Goal: Information Seeking & Learning: Check status

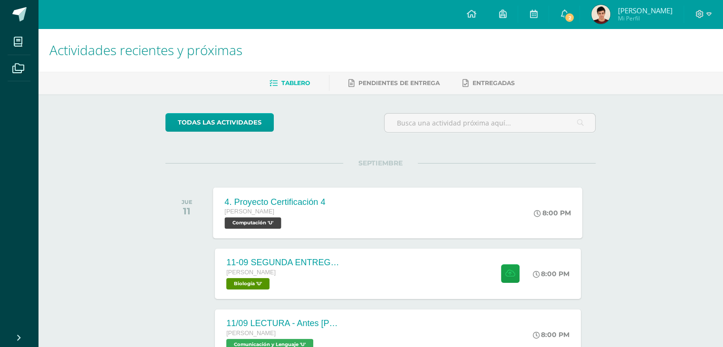
scroll to position [19, 0]
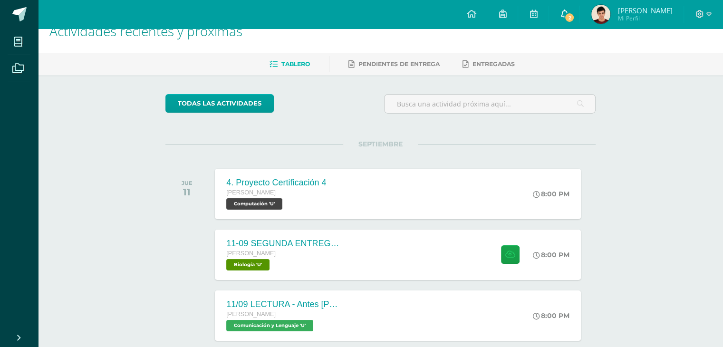
click at [568, 15] on icon at bounding box center [565, 14] width 8 height 9
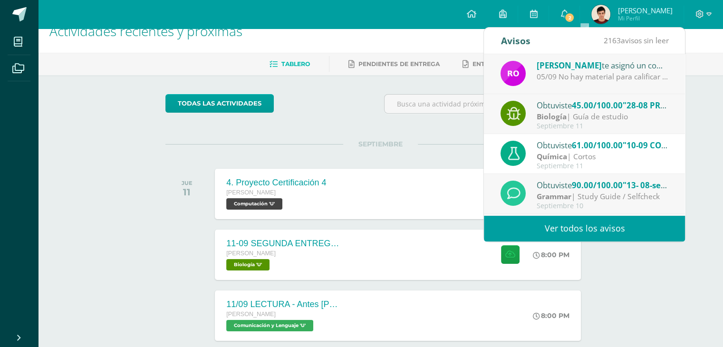
click at [537, 107] on div "Obtuviste 45.00/100.00 "28-08 PRIMERA ENTREGA DE GUÍA" en Biología" at bounding box center [603, 105] width 132 height 12
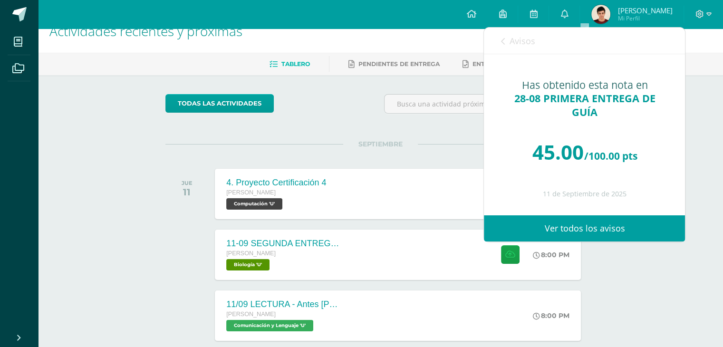
click at [517, 30] on link "Avisos" at bounding box center [518, 41] width 34 height 27
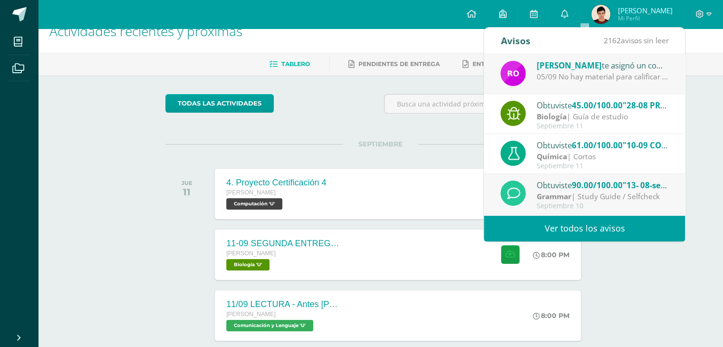
click at [532, 54] on div "Rosemary Ordoñez te asignó un comentario en '28-08 PRIMERA ENTREGA DE GUÍA' par…" at bounding box center [584, 74] width 201 height 40
click at [523, 76] on img at bounding box center [513, 73] width 25 height 25
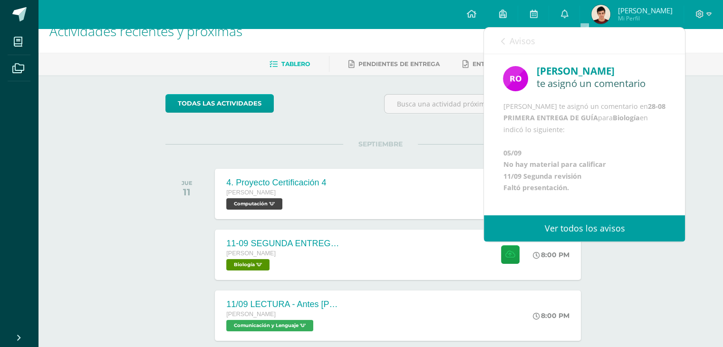
scroll to position [34, 0]
click at [520, 46] on span "Avisos" at bounding box center [522, 40] width 26 height 11
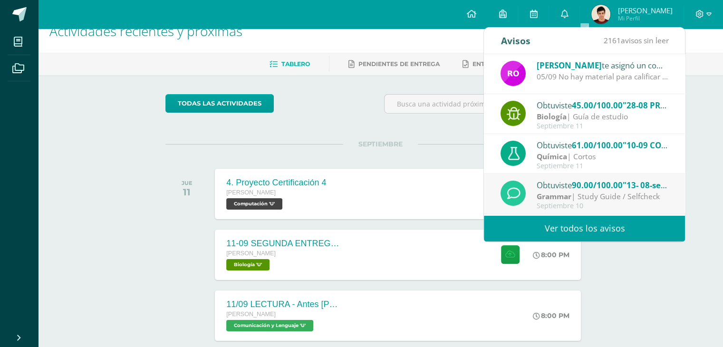
click at [541, 97] on div "Obtuviste 45.00/100.00 "28-08 PRIMERA ENTREGA DE GUÍA" en Biología Biología | G…" at bounding box center [584, 114] width 201 height 40
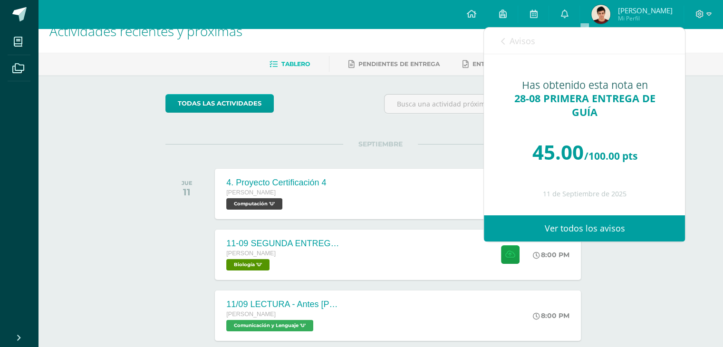
scroll to position [0, 0]
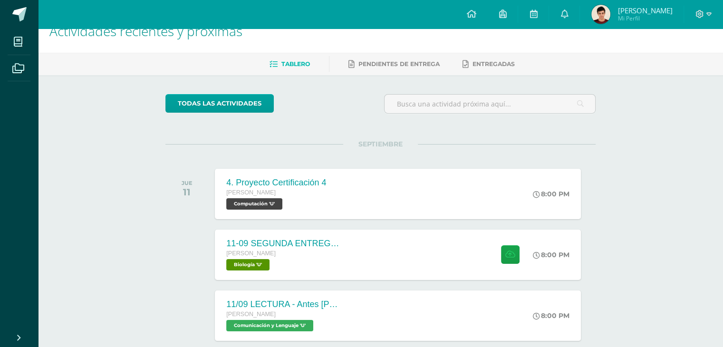
click at [462, 117] on div at bounding box center [489, 107] width 219 height 27
click at [469, 111] on input "text" at bounding box center [490, 104] width 211 height 19
click at [584, 29] on h1 "Actividades recientes y próximas" at bounding box center [380, 31] width 662 height 43
click at [580, 20] on link "0" at bounding box center [564, 14] width 30 height 29
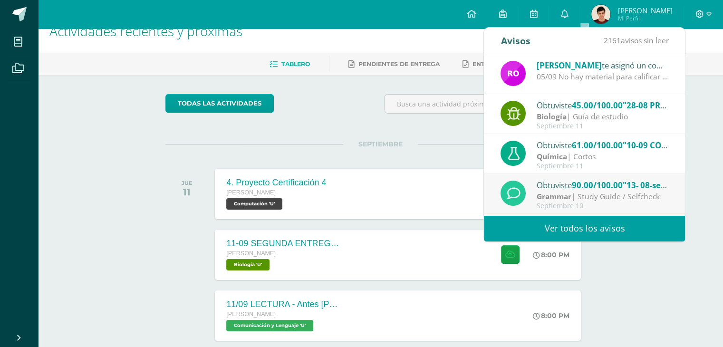
click at [554, 128] on div "Septiembre 11" at bounding box center [603, 126] width 132 height 8
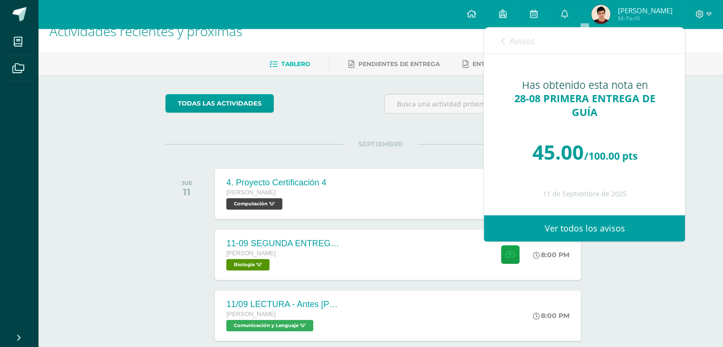
click at [530, 32] on link "Avisos" at bounding box center [518, 41] width 34 height 27
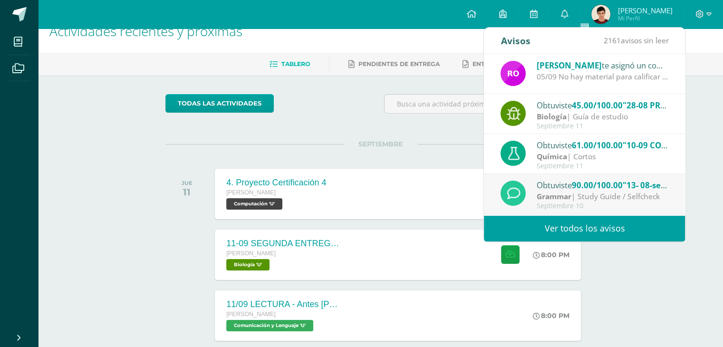
click at [561, 80] on div "05/09 No hay material para calificar 11/09 Segunda revisión Faltó presentación." at bounding box center [603, 76] width 132 height 11
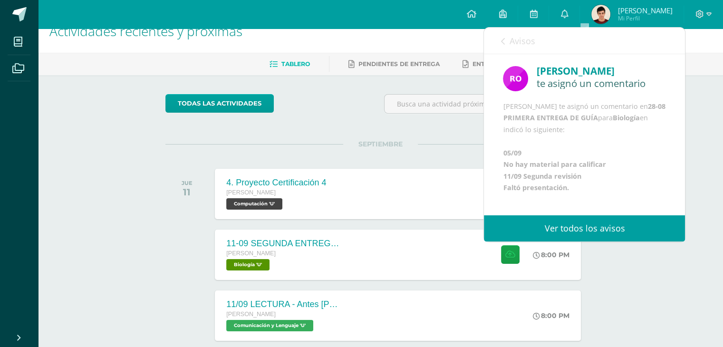
click at [41, 9] on div "Configuración Cerrar sesión José Victor Mi Perfil 2 0 Mis accesos directos Stud…" at bounding box center [380, 14] width 685 height 29
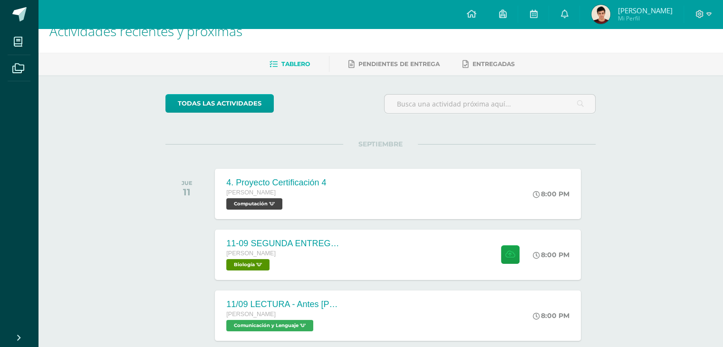
click at [41, 9] on div "Configuración Cerrar sesión José Victor Mi Perfil 2 0 Mis accesos directos Stud…" at bounding box center [380, 14] width 685 height 29
click at [41, 22] on div "Configuración Cerrar sesión José Victor Mi Perfil 2 0 Mis accesos directos Stud…" at bounding box center [380, 14] width 685 height 29
click at [34, 24] on span at bounding box center [52, 15] width 45 height 20
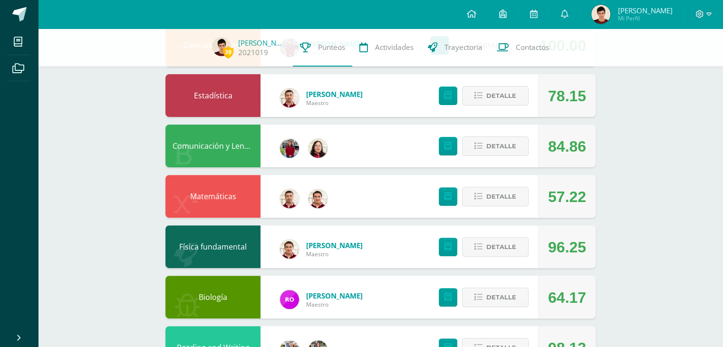
scroll to position [277, 0]
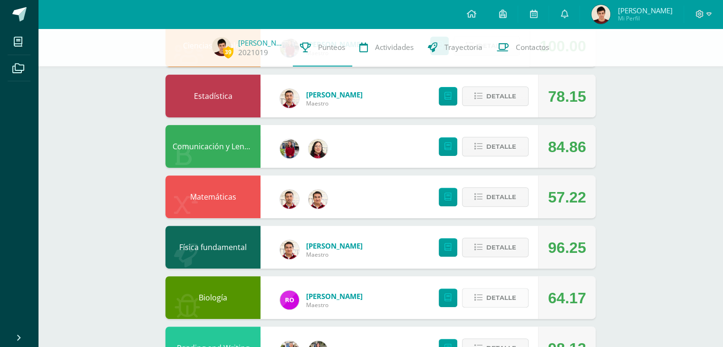
click at [508, 292] on span "Detalle" at bounding box center [501, 298] width 30 height 18
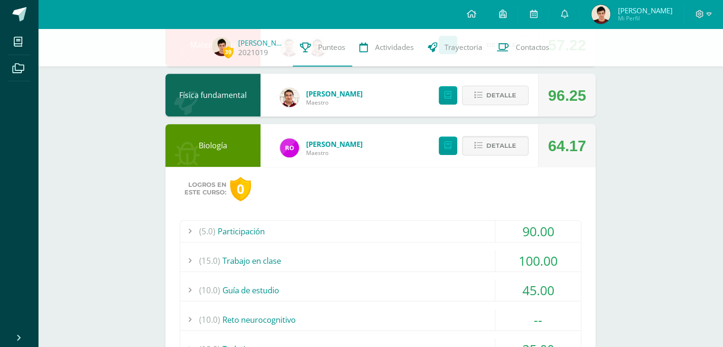
scroll to position [430, 0]
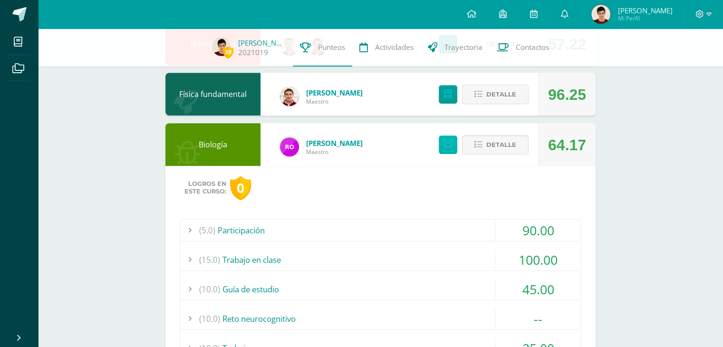
click at [451, 145] on icon at bounding box center [448, 145] width 7 height 8
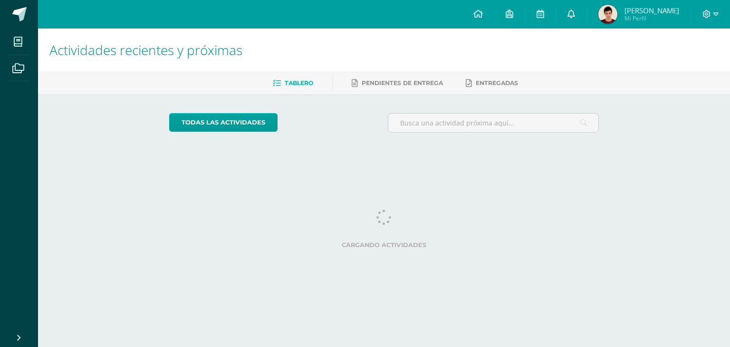
click at [595, 0] on div "Configuración Cerrar sesión José Victor Mi Perfil Avisos 2161 avisos sin leer A…" at bounding box center [384, 0] width 692 height 0
click at [587, 23] on link at bounding box center [571, 14] width 30 height 29
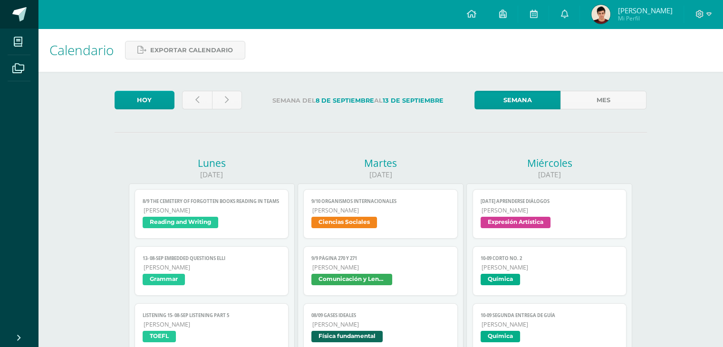
click at [4, 18] on link at bounding box center [19, 14] width 38 height 29
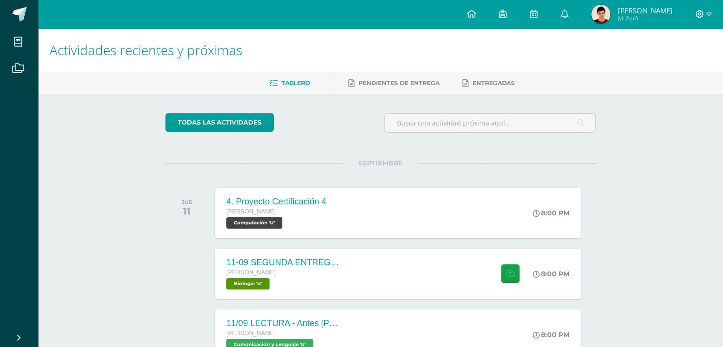
drag, startPoint x: 221, startPoint y: 92, endPoint x: 231, endPoint y: 93, distance: 10.5
click at [231, 93] on div "Tablero Pendientes de entrega Entregadas" at bounding box center [392, 83] width 708 height 22
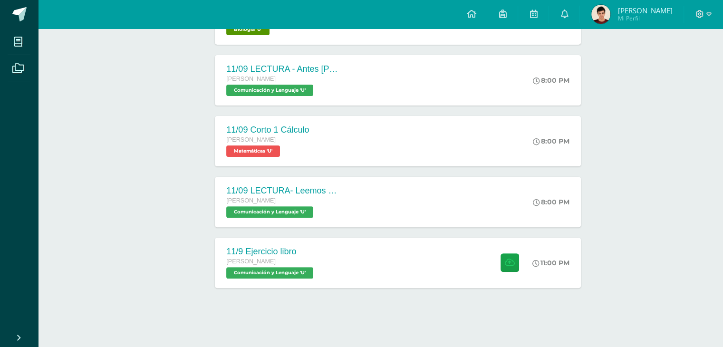
scroll to position [255, 0]
click at [306, 39] on div "11-09 SEGUNDA ENTREGA DE GUÍA [PERSON_NAME] Biología 'U'" at bounding box center [282, 18] width 138 height 51
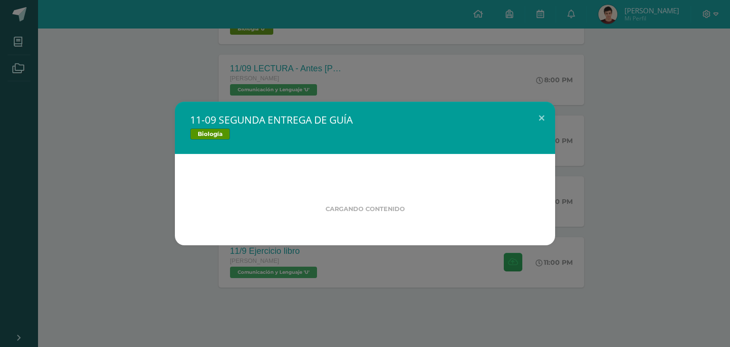
click at [315, 66] on div "11-09 SEGUNDA ENTREGA DE GUÍA Biología Cargando contenido Loading..." at bounding box center [365, 173] width 730 height 347
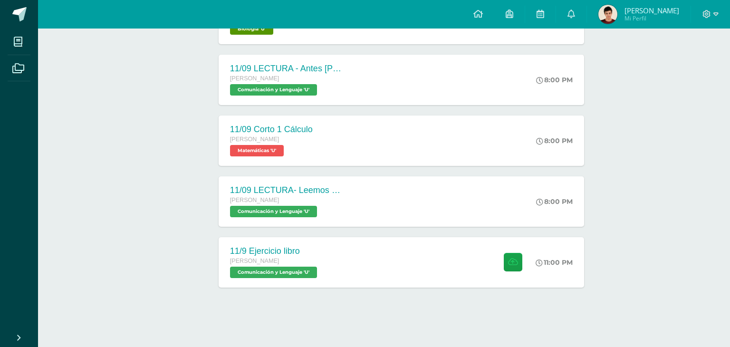
click at [315, 66] on div "11-09 SEGUNDA ENTREGA DE GUÍA Biología Cargando contenido Loading..." at bounding box center [365, 173] width 730 height 347
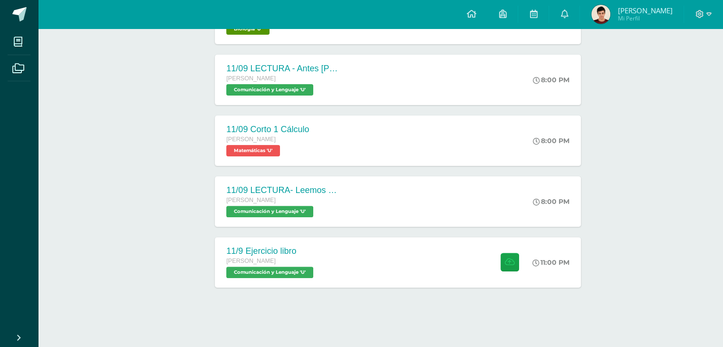
click at [318, 78] on div "[PERSON_NAME]" at bounding box center [283, 79] width 114 height 10
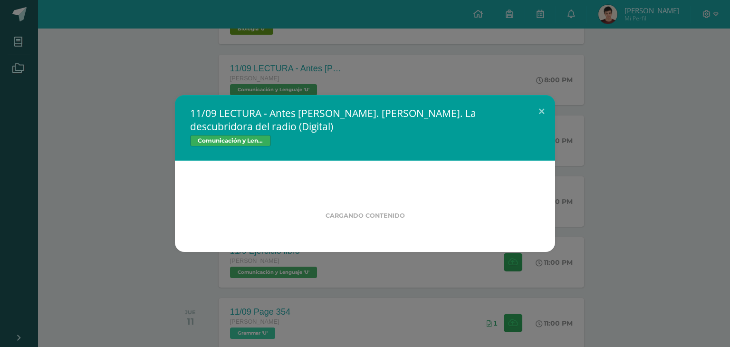
click at [318, 78] on div "11/09 LECTURA - Antes [PERSON_NAME]. [PERSON_NAME]. La descubridora del radio (…" at bounding box center [365, 173] width 730 height 347
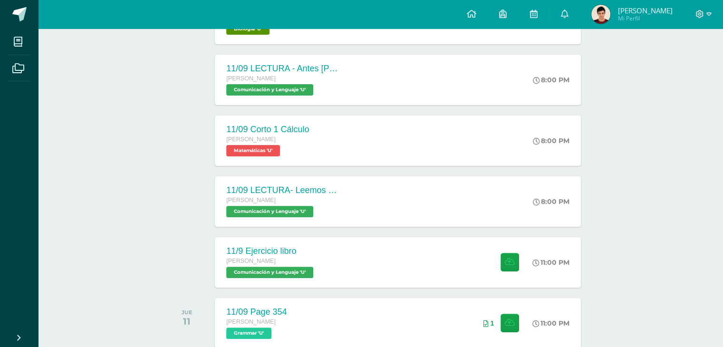
click at [318, 78] on div "[PERSON_NAME]" at bounding box center [283, 79] width 114 height 10
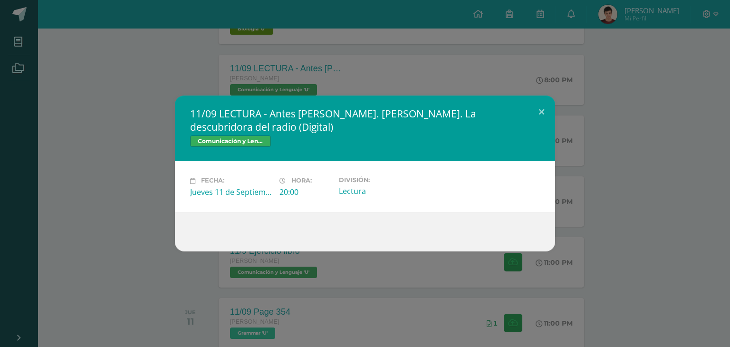
click at [318, 78] on div "11/09 LECTURA - Antes [PERSON_NAME]. [PERSON_NAME]. La descubridora del radio (…" at bounding box center [365, 173] width 730 height 347
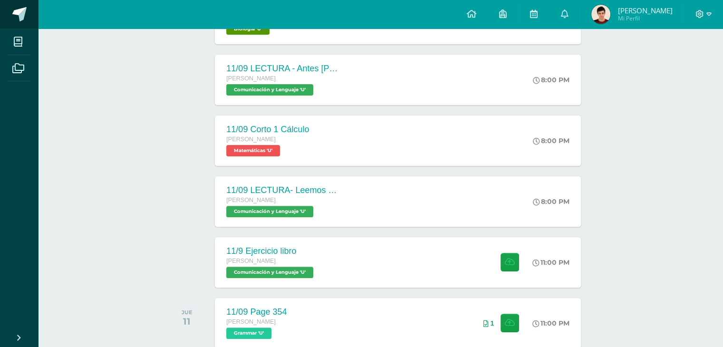
click at [13, 15] on span at bounding box center [19, 14] width 14 height 14
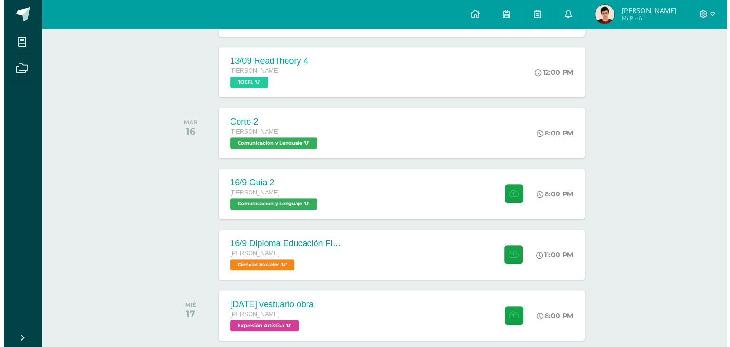
scroll to position [505, 0]
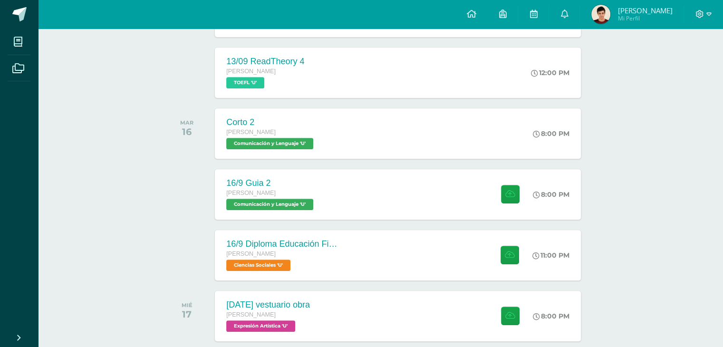
click at [246, 274] on div "16/9 Diploma Educación Financiera [PERSON_NAME] Ciencias Sociales 'U'" at bounding box center [283, 255] width 137 height 50
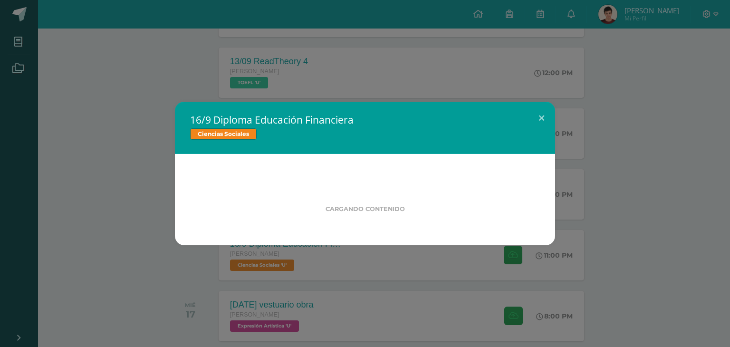
click at [246, 274] on div "16/9 Diploma Educación Financiera Ciencias Sociales Cargando contenido Loading.…" at bounding box center [365, 173] width 730 height 347
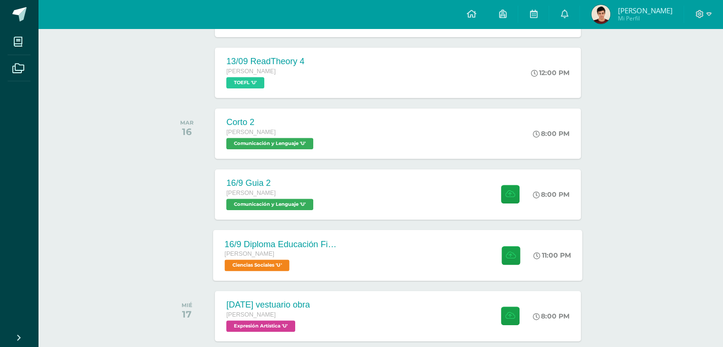
click at [298, 270] on div "[PERSON_NAME] Ciencias Sociales 'U'" at bounding box center [282, 260] width 115 height 22
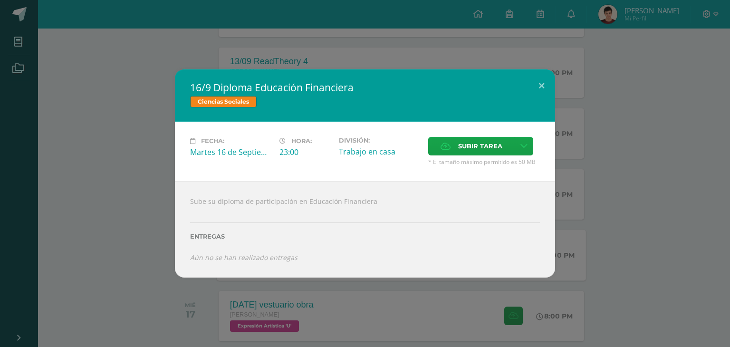
click at [298, 270] on div "Sube su diploma de participación en Educación Financiera Entregas Aún no se han…" at bounding box center [365, 229] width 380 height 96
click at [301, 280] on div "16/9 Diploma Educación Financiera Ciencias Sociales Fecha: Martes 16 de Septiem…" at bounding box center [365, 173] width 730 height 347
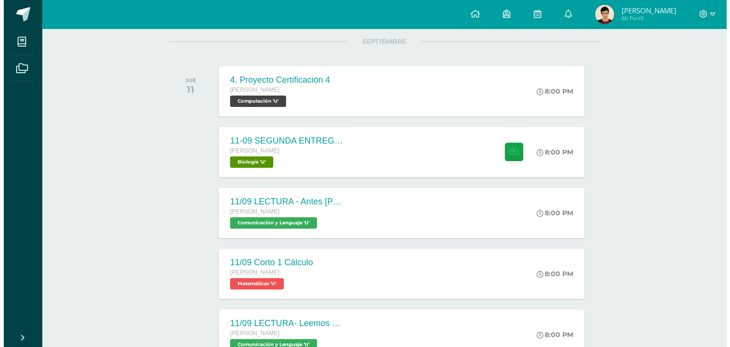
scroll to position [0, 0]
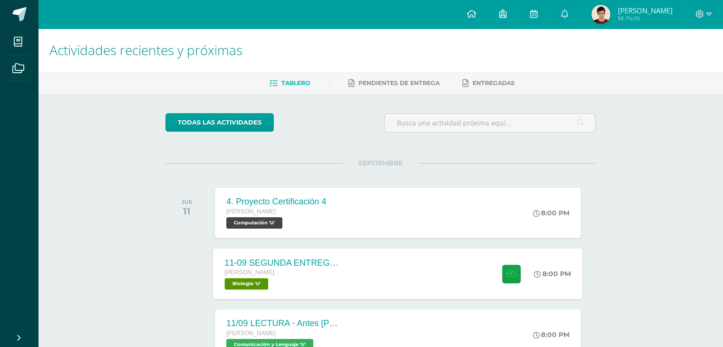
click at [451, 261] on div "11-09 SEGUNDA ENTREGA DE GUÍA [PERSON_NAME] Biología 'U' 8:00 PM 11-09 SEGUNDA …" at bounding box center [397, 273] width 369 height 51
